Goal: Use online tool/utility: Utilize a website feature to perform a specific function

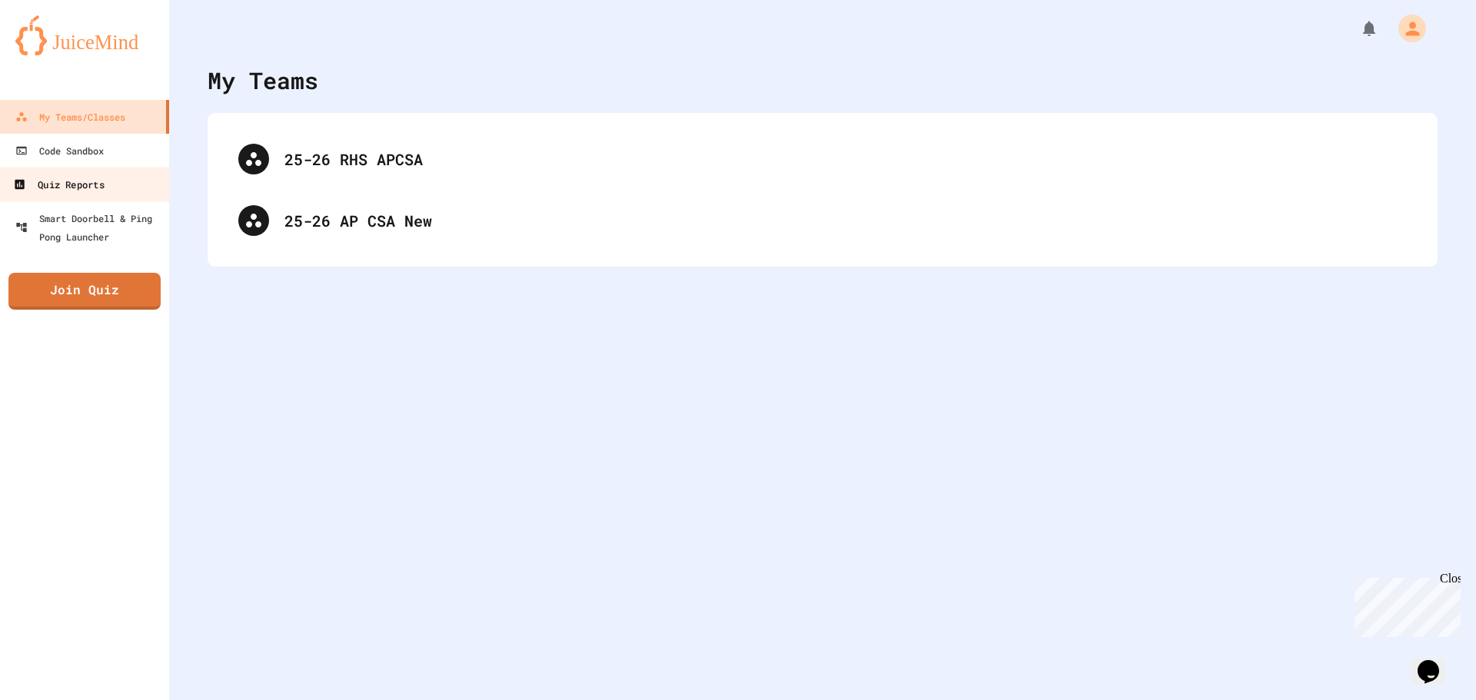
click at [94, 171] on link "Quiz Reports" at bounding box center [85, 184] width 174 height 35
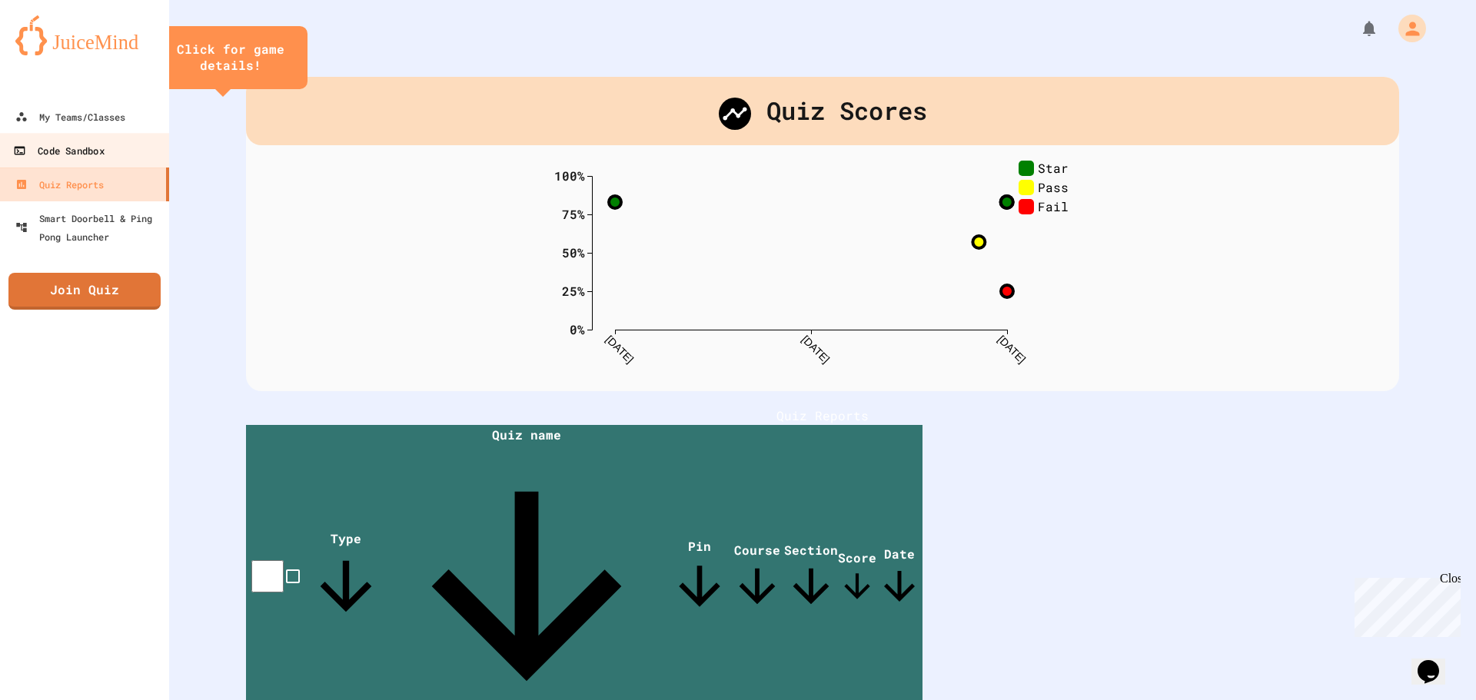
click at [92, 153] on div "Code Sandbox" at bounding box center [58, 150] width 91 height 19
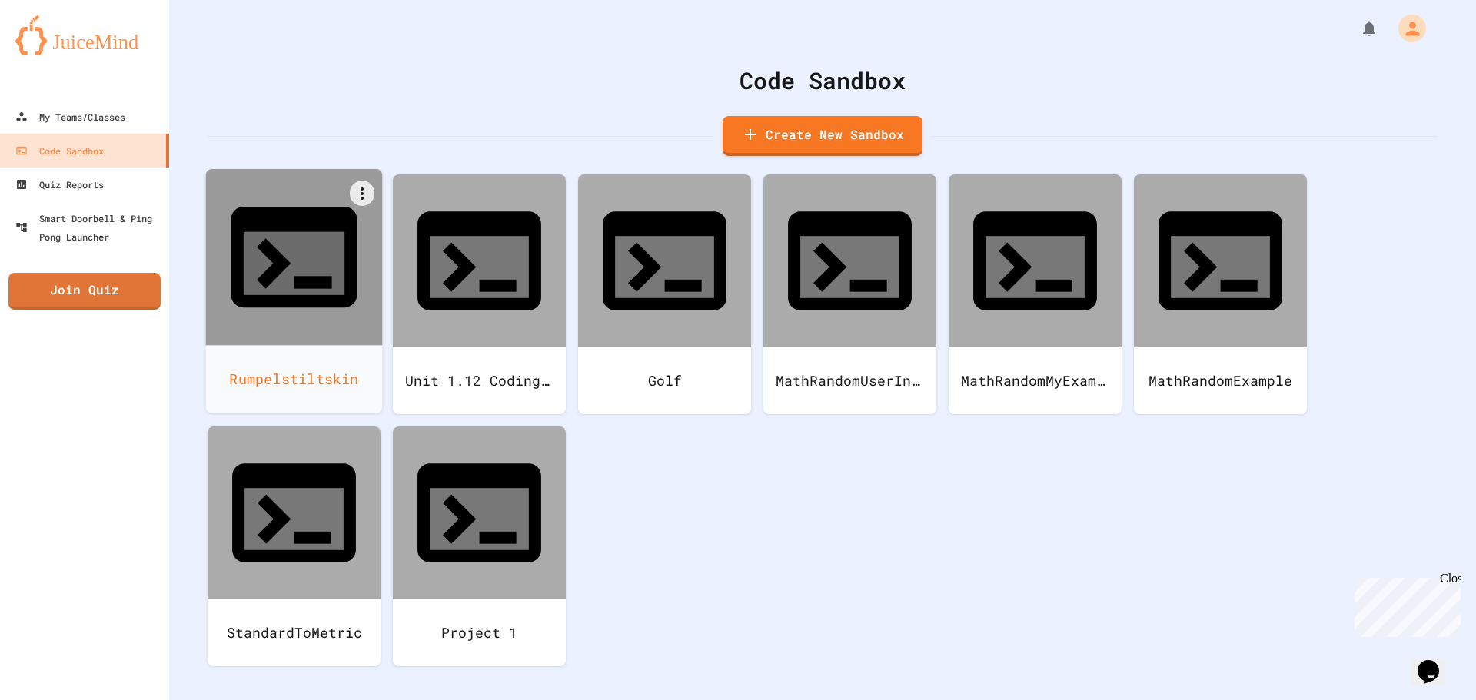
click at [247, 345] on div "Rumpelstiltskin" at bounding box center [294, 379] width 177 height 68
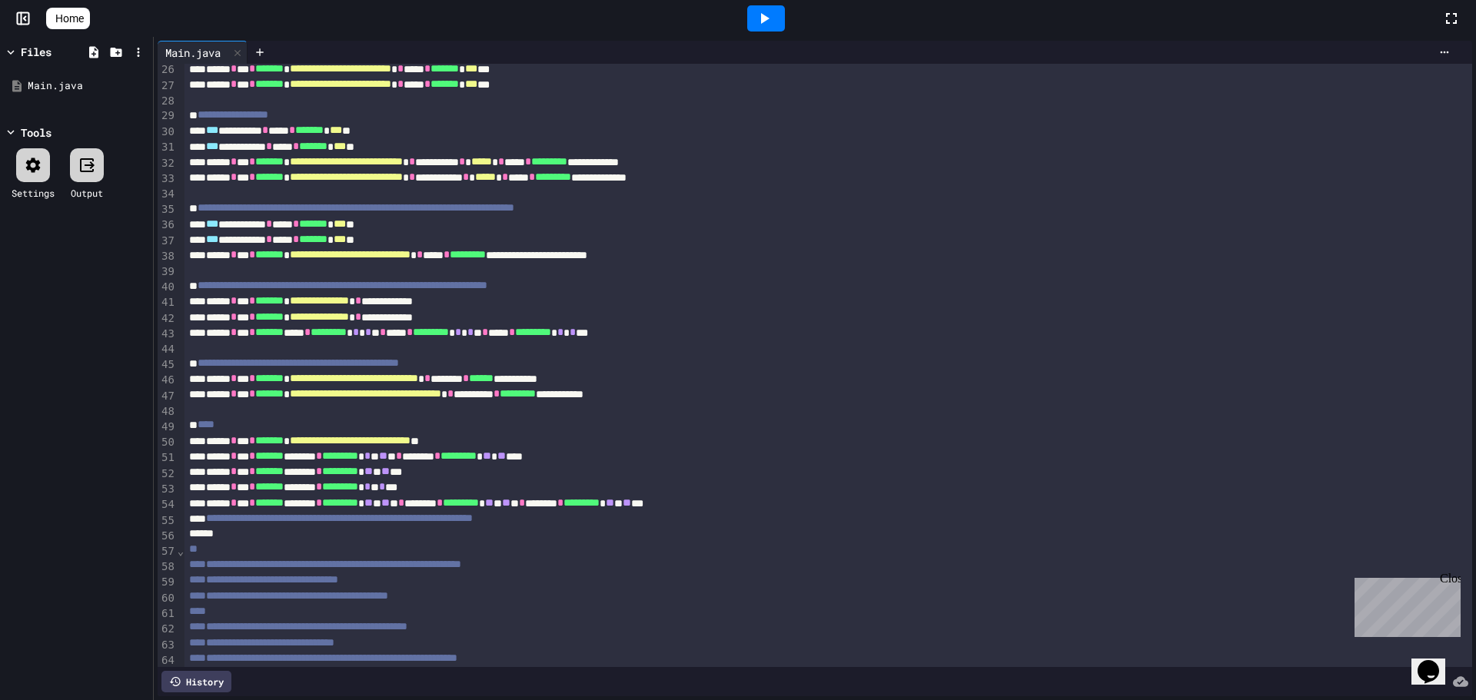
scroll to position [470, 0]
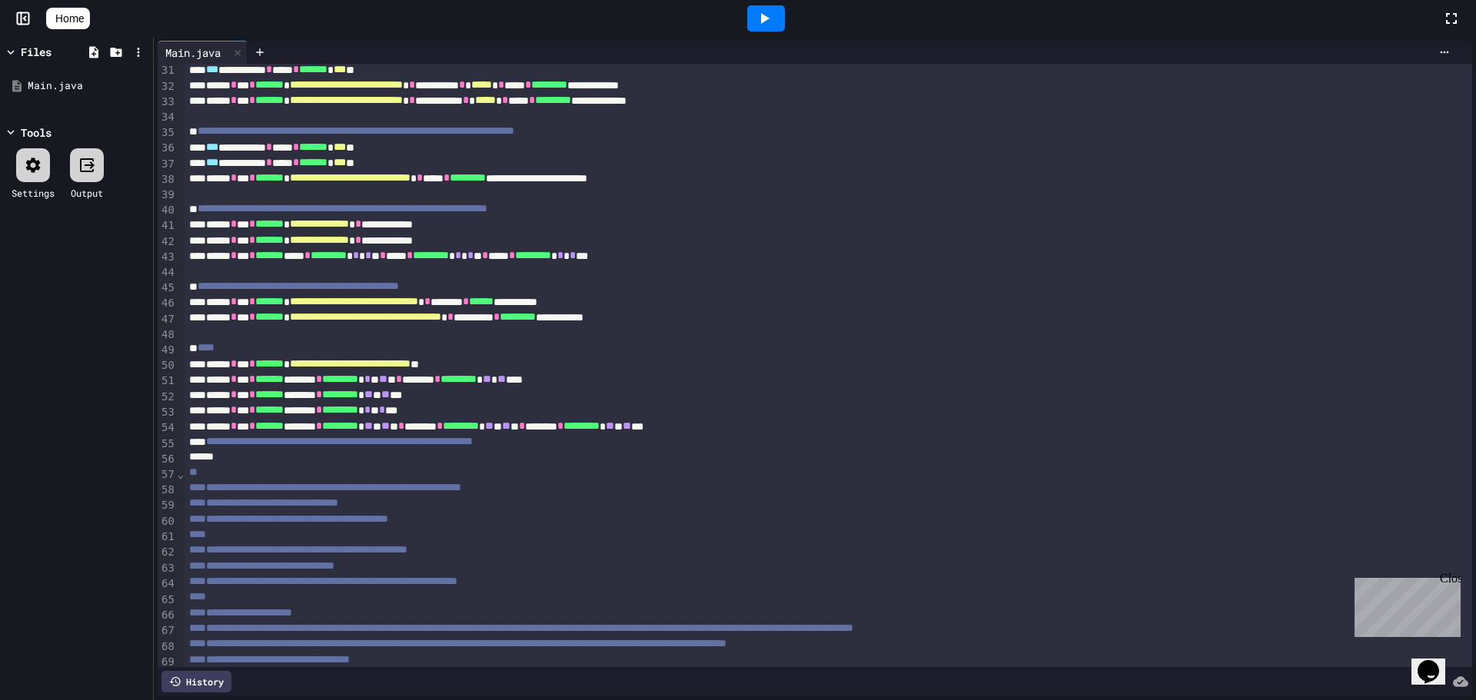
click at [769, 20] on icon at bounding box center [765, 18] width 8 height 11
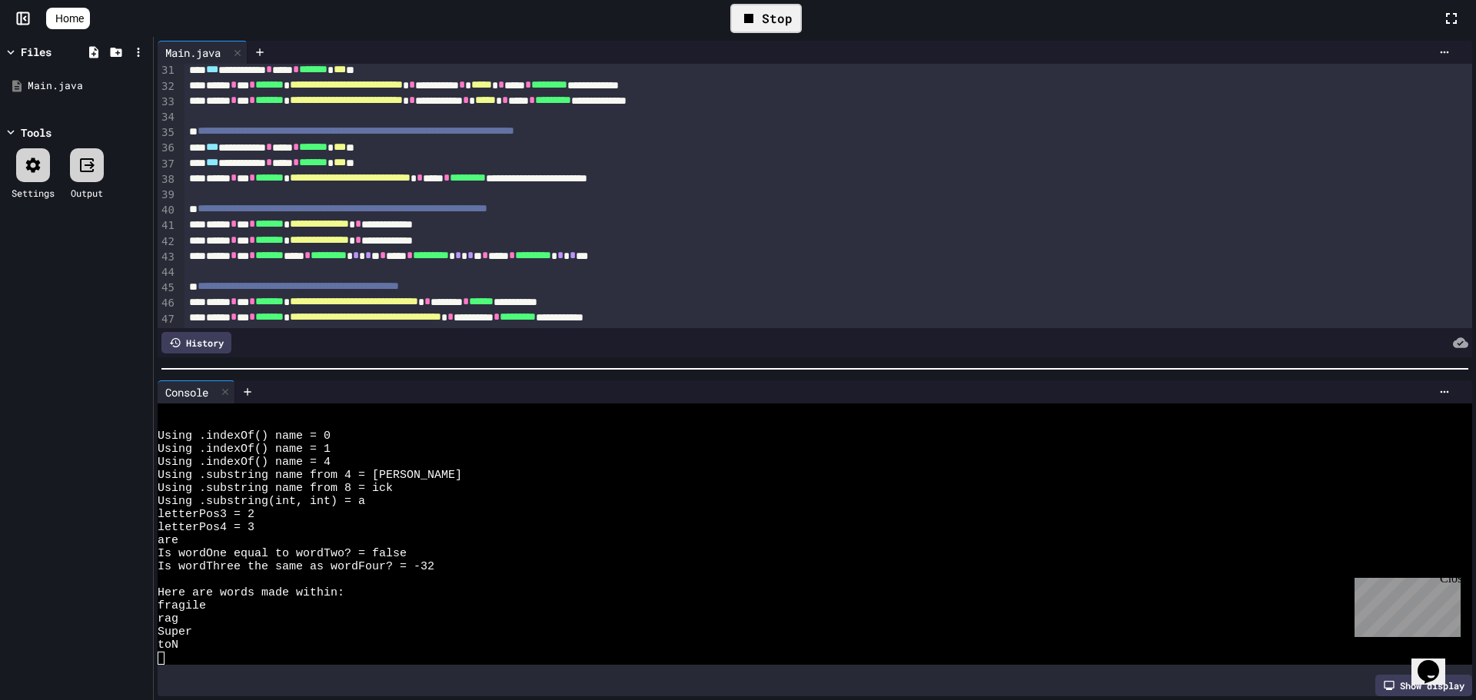
scroll to position [13, 0]
